Goal: Book appointment/travel/reservation

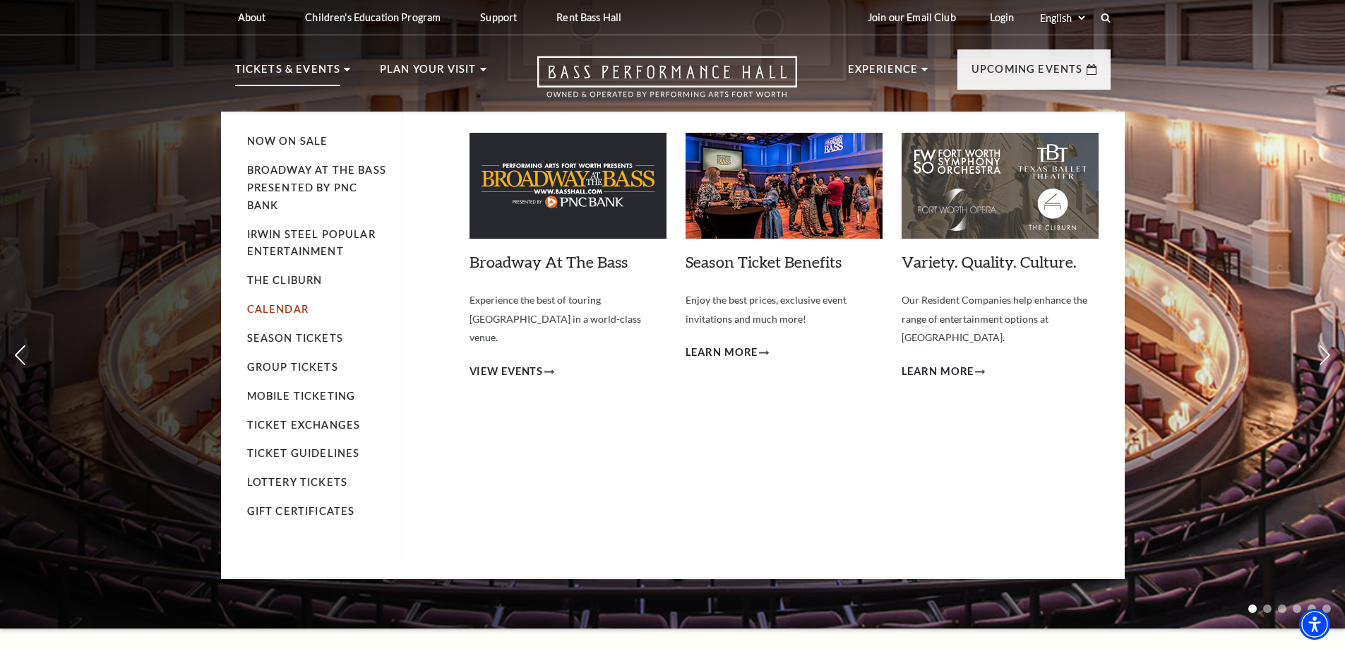
click at [280, 306] on link "Calendar" at bounding box center [277, 309] width 61 height 12
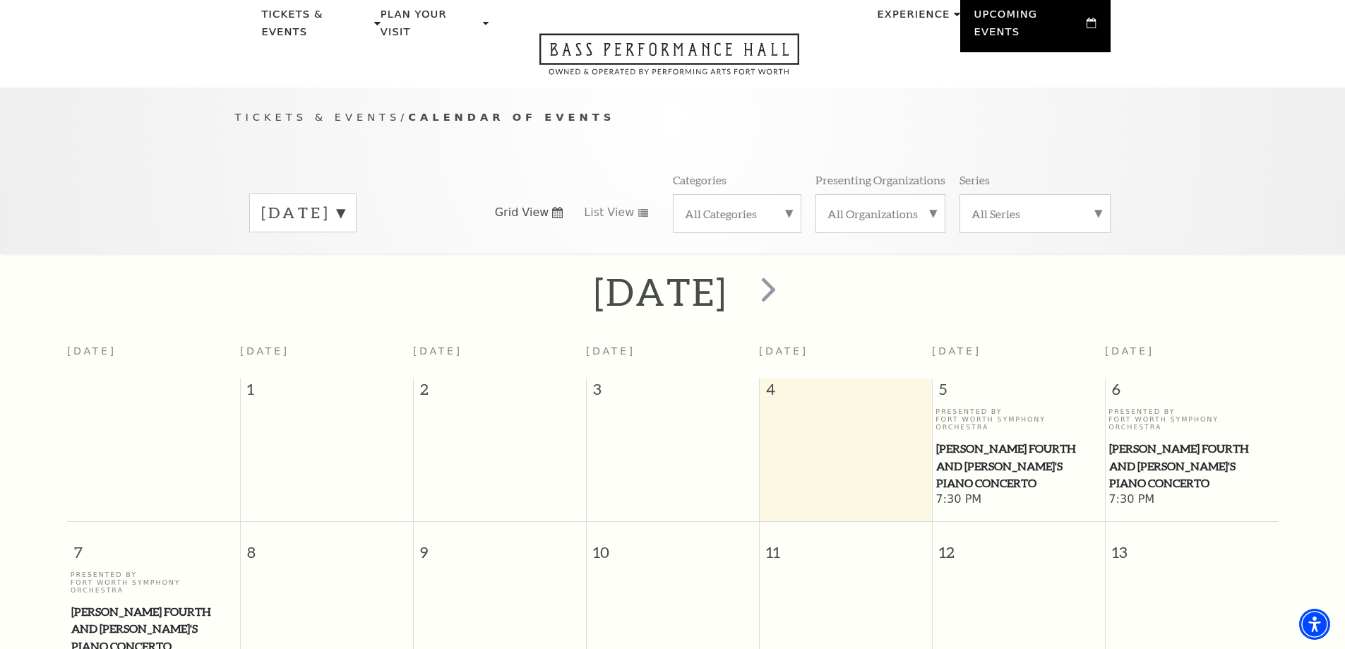
scroll to position [54, 0]
click at [345, 203] on label "[DATE]" at bounding box center [302, 214] width 83 height 22
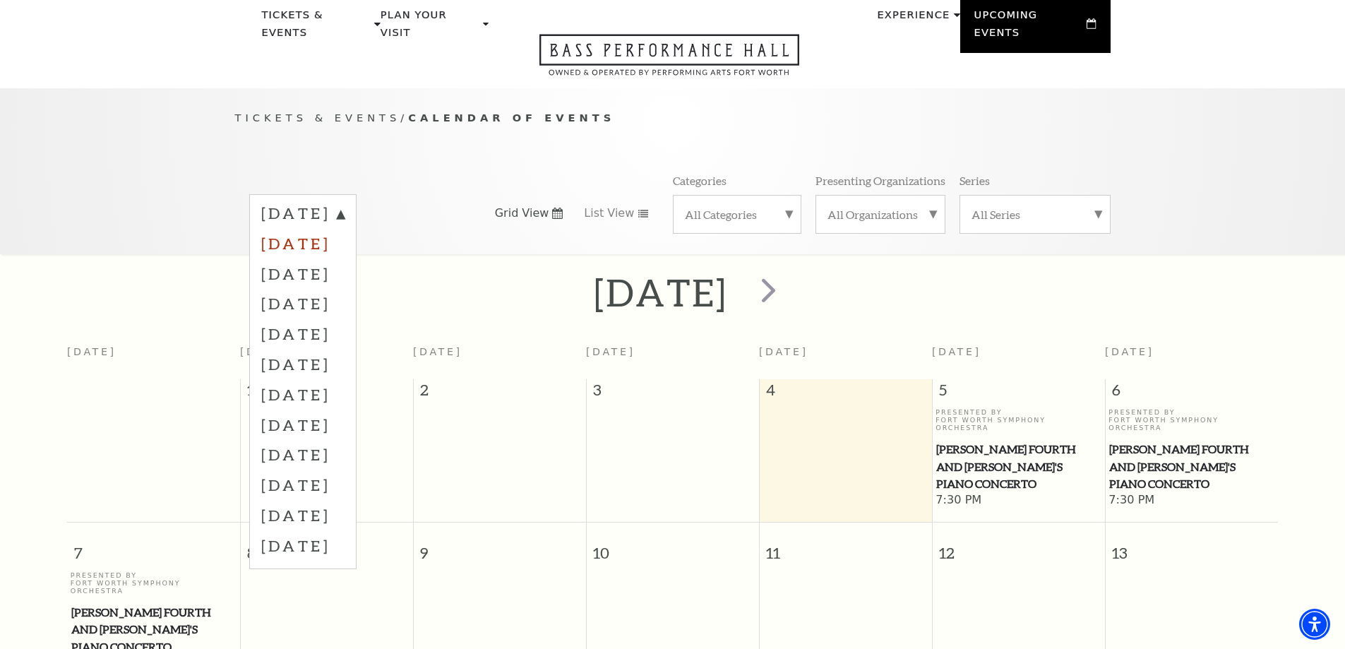
click at [345, 233] on label "[DATE]" at bounding box center [302, 243] width 83 height 30
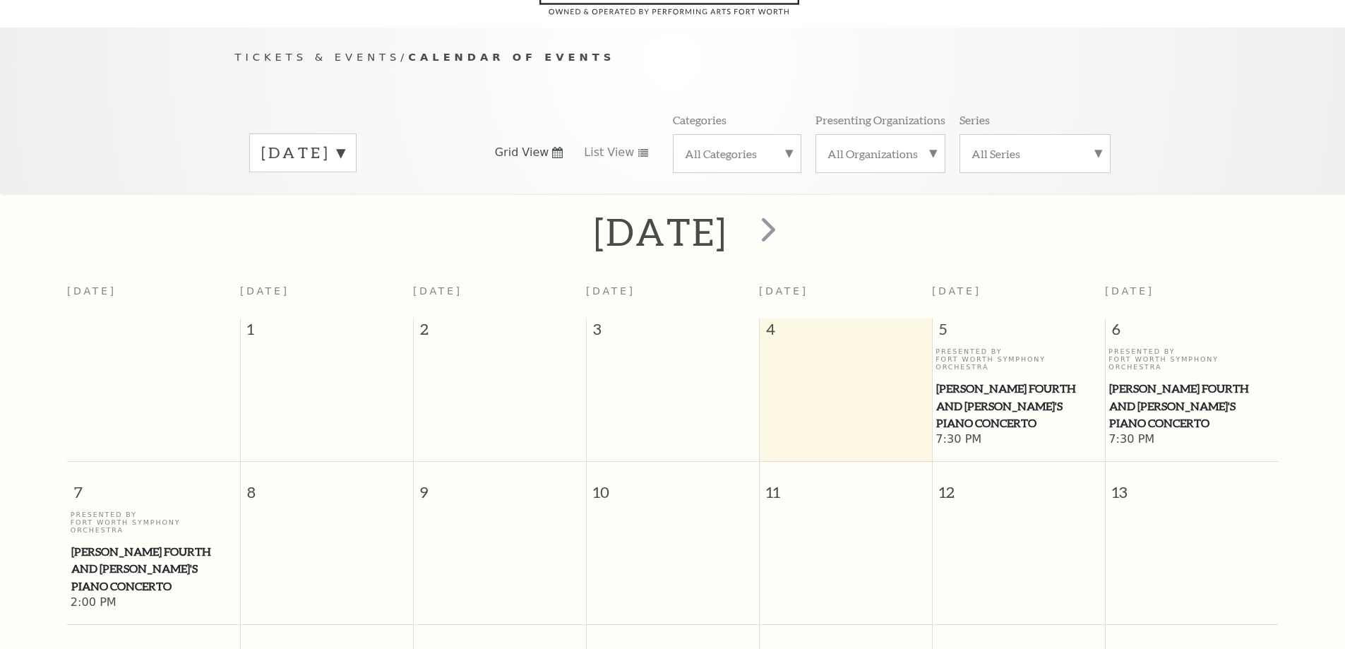
scroll to position [125, 0]
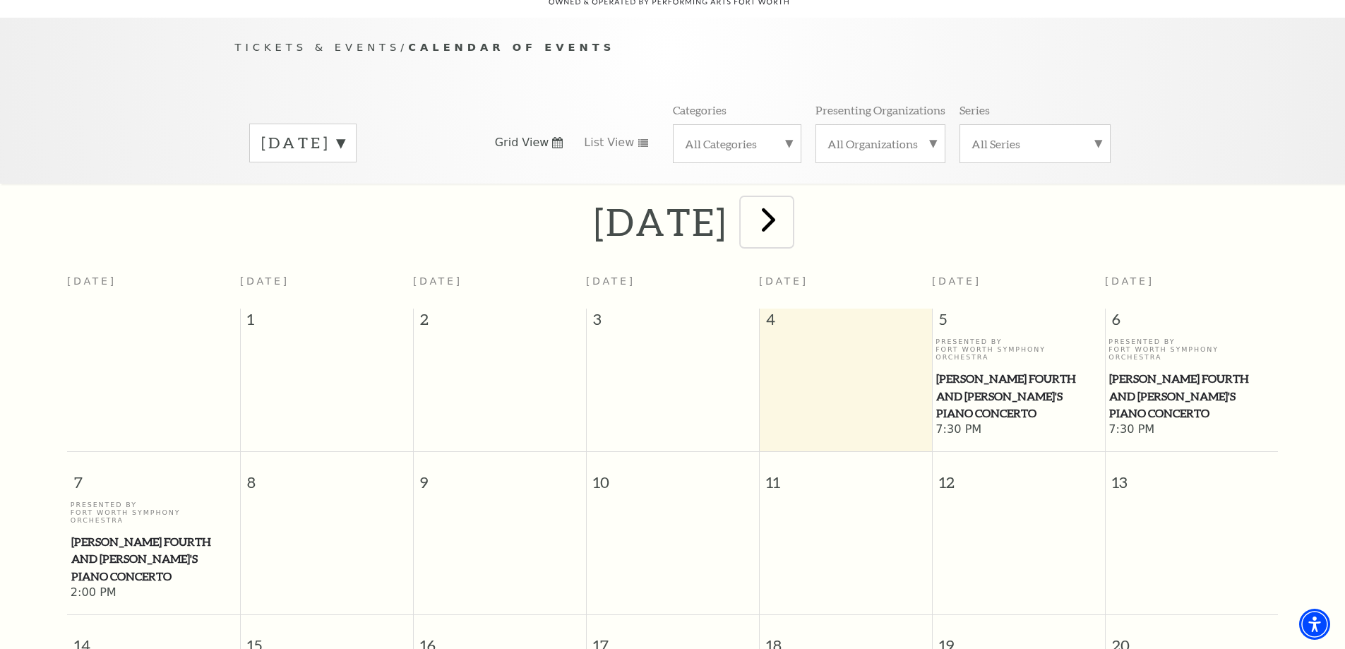
click at [789, 214] on span "next" at bounding box center [769, 219] width 40 height 40
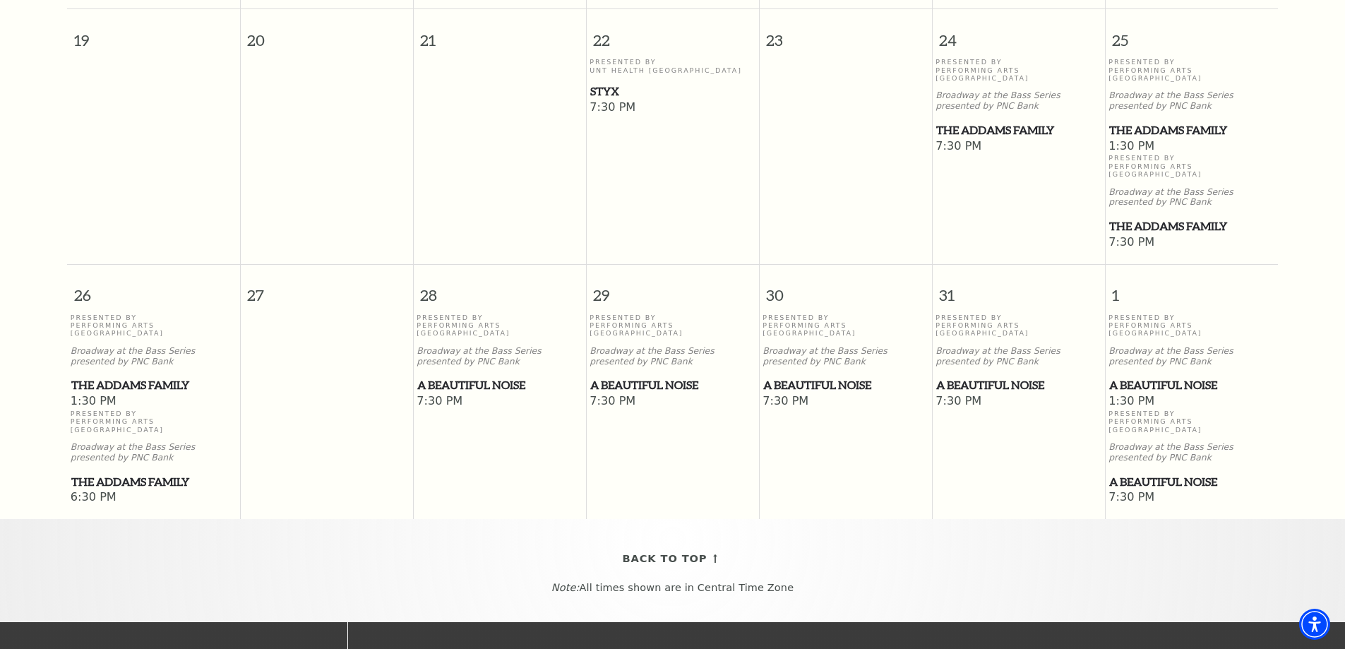
scroll to position [1114, 0]
